Goal: Transaction & Acquisition: Obtain resource

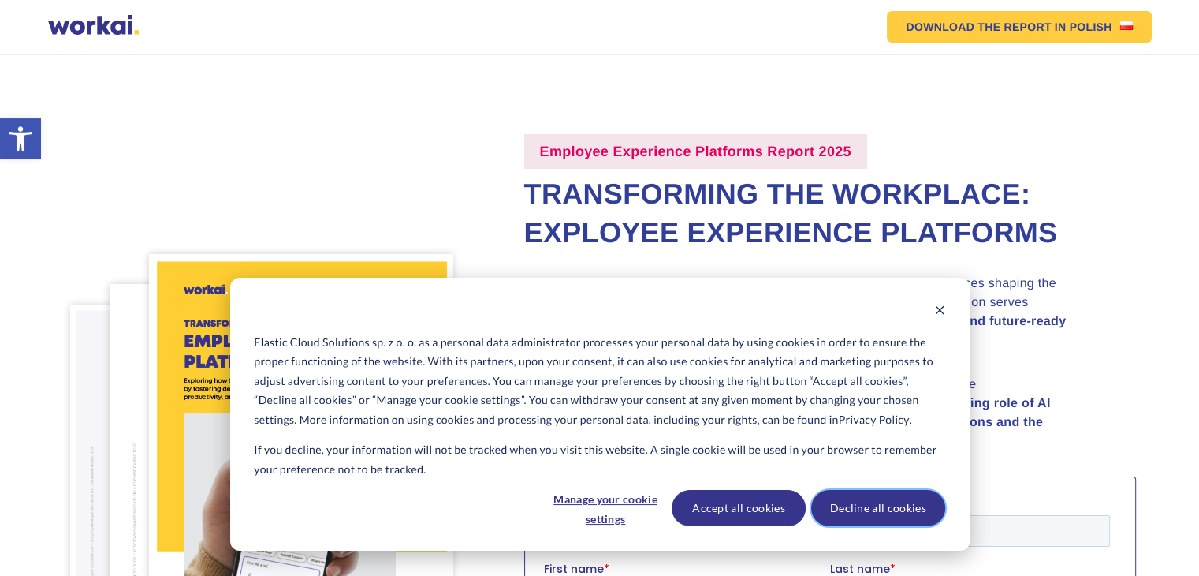
click at [863, 502] on button "Decline all cookies" at bounding box center [878, 508] width 134 height 36
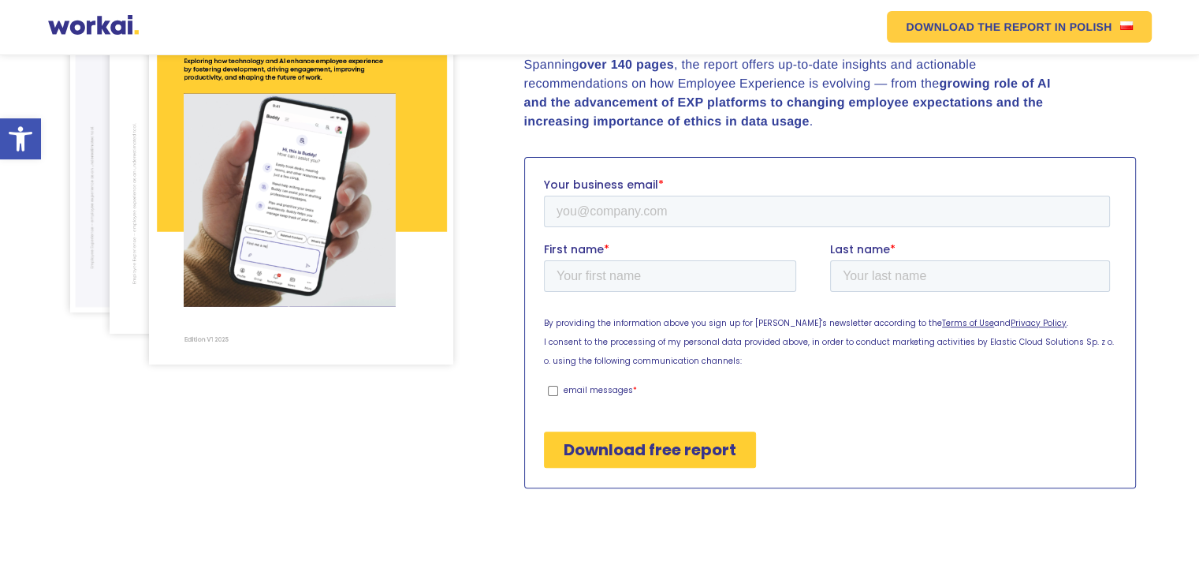
scroll to position [315, 0]
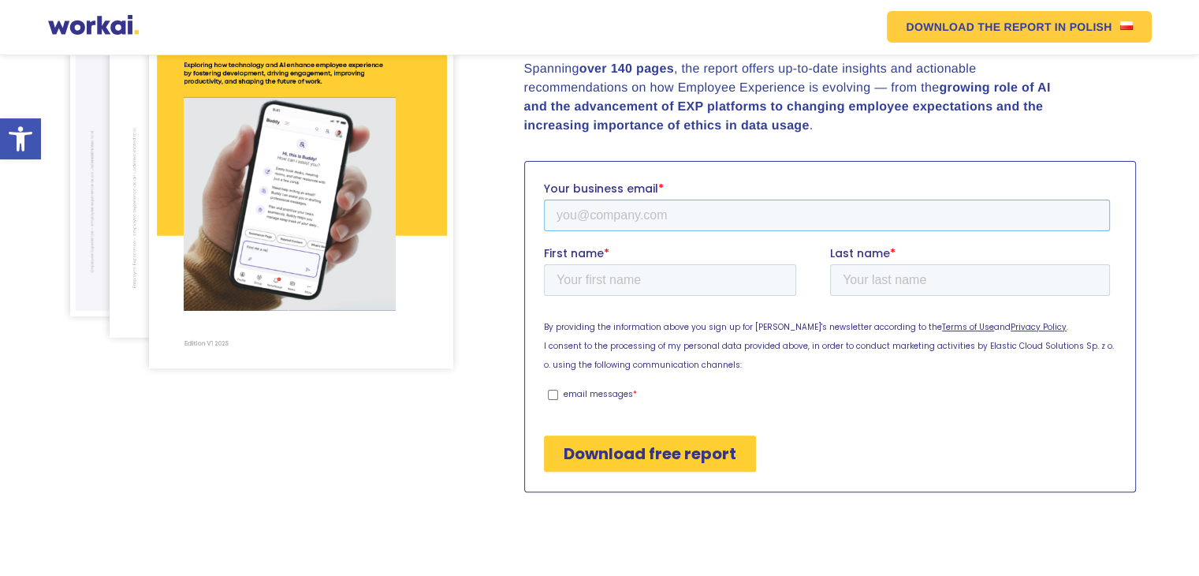
click at [677, 218] on input "Your business email *" at bounding box center [826, 216] width 566 height 32
type input "[EMAIL_ADDRESS][DOMAIN_NAME]"
type input "Sana"
type input "[PERSON_NAME]"
click at [634, 454] on input "Download free report" at bounding box center [649, 453] width 212 height 36
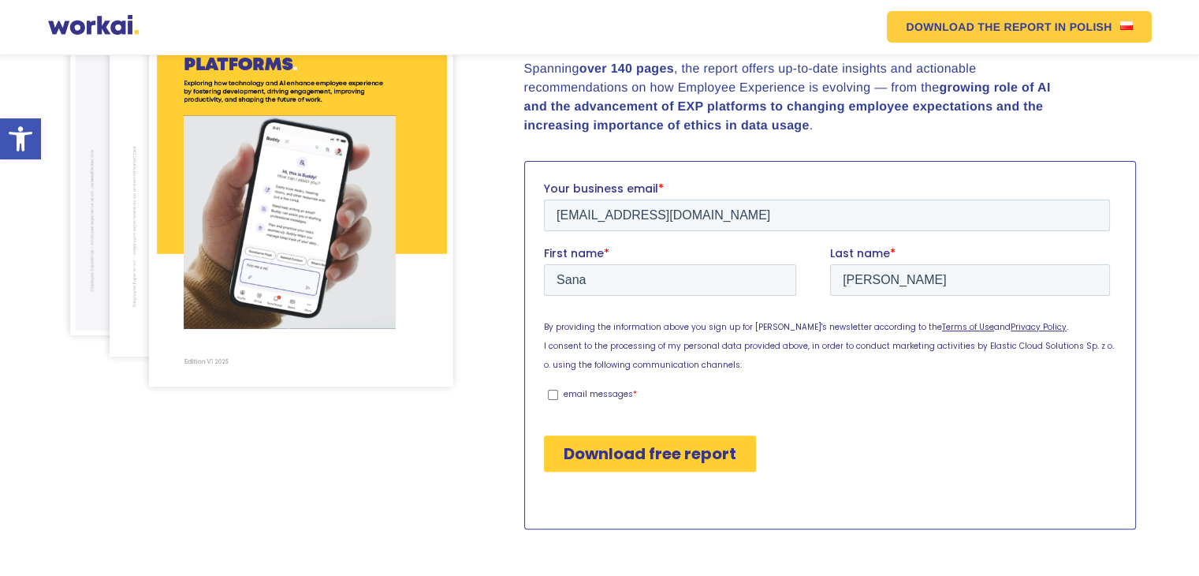
scroll to position [334, 0]
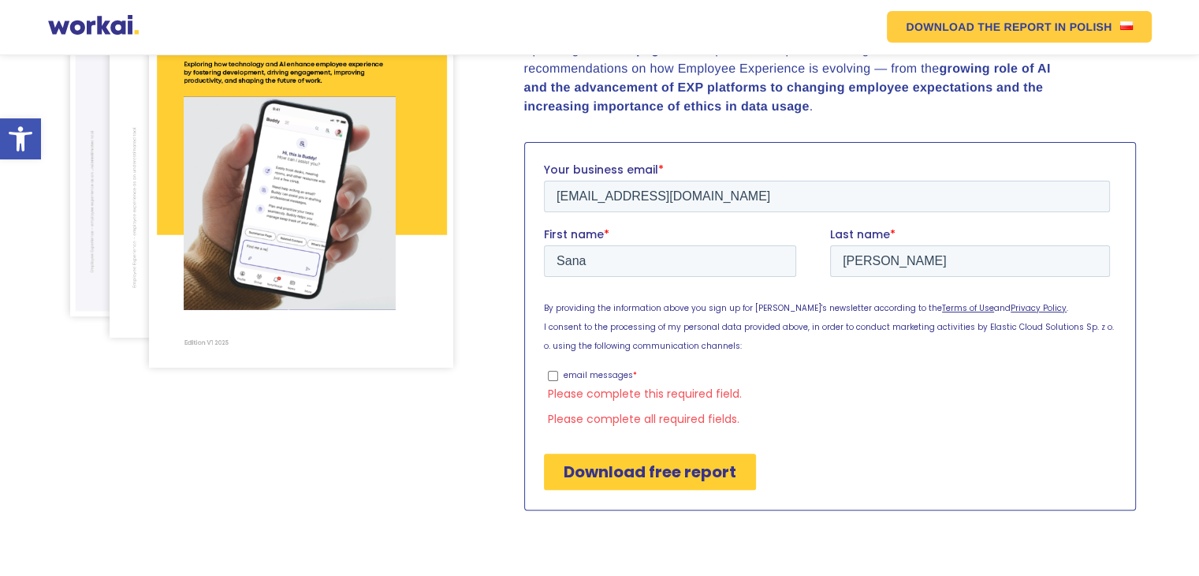
click at [593, 374] on p "email messages" at bounding box center [597, 375] width 69 height 12
click at [558, 374] on input "email messages *" at bounding box center [552, 376] width 10 height 10
checkbox input "true"
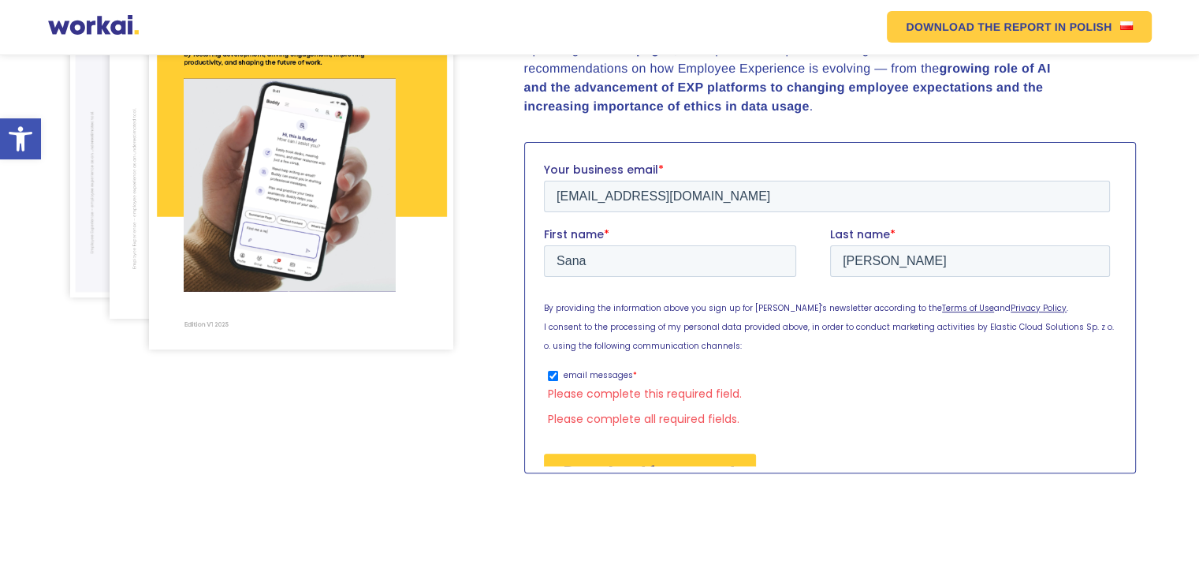
scroll to position [315, 0]
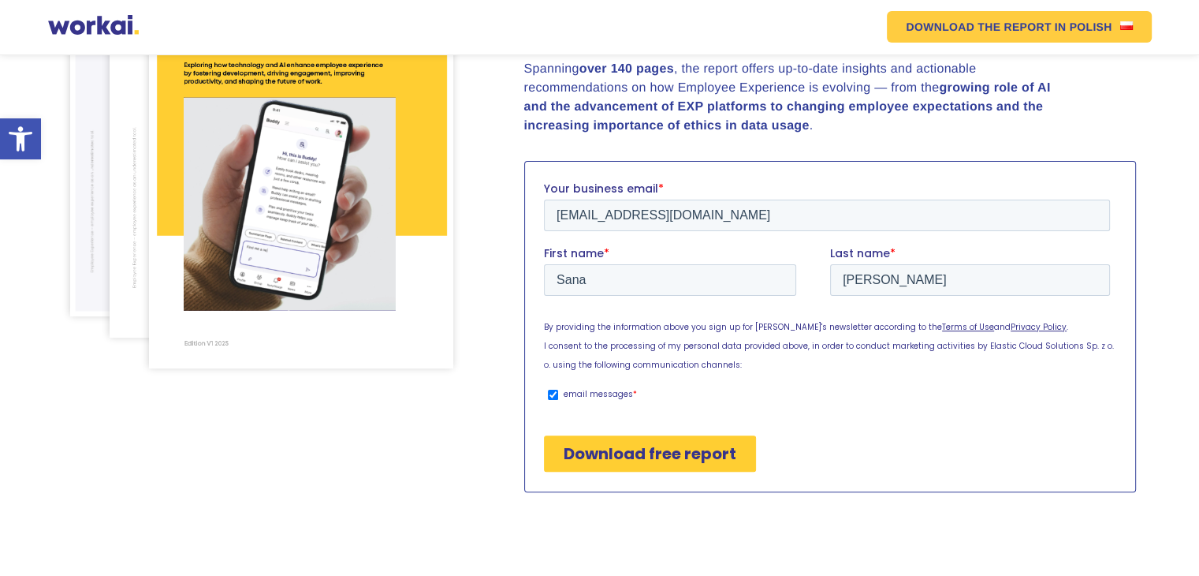
click at [671, 457] on input "Download free report" at bounding box center [649, 453] width 212 height 36
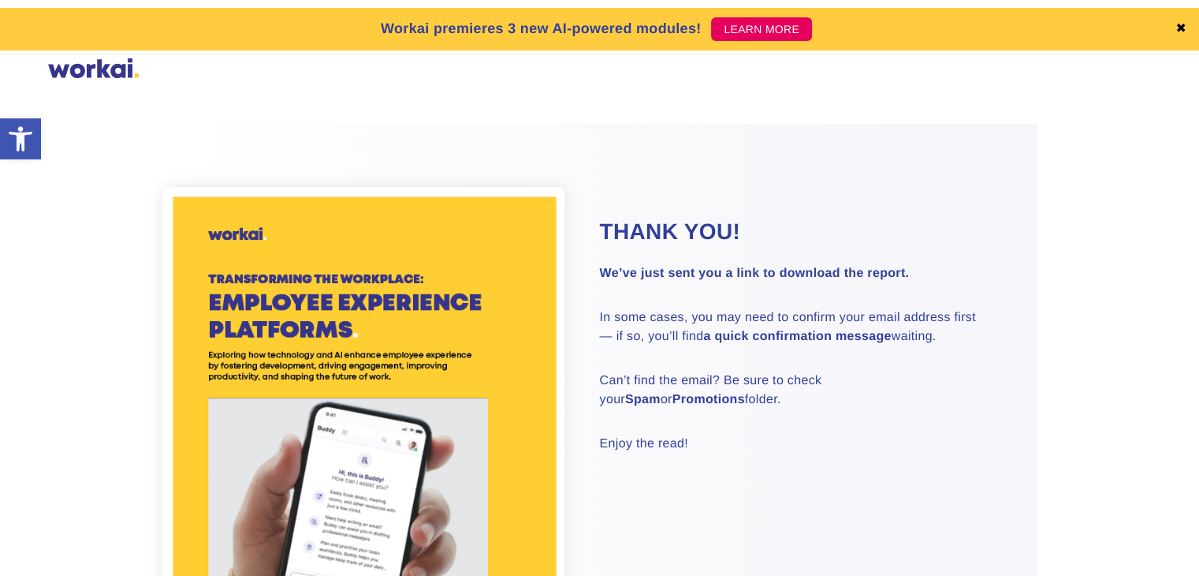
click at [725, 207] on div "Thank you! We’ve just sent you a link to download the report. In some cases, yo…" at bounding box center [599, 472] width 875 height 696
